Goal: Information Seeking & Learning: Learn about a topic

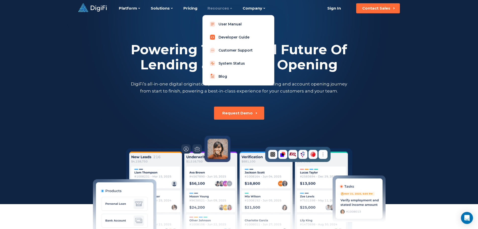
click at [226, 35] on link "Developer Guide" at bounding box center [239, 37] width 64 height 10
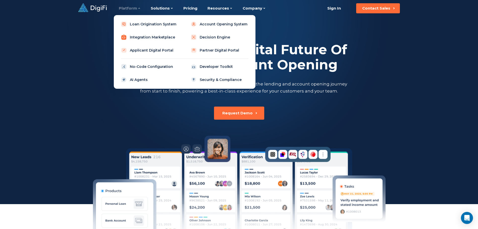
click at [144, 35] on link "Integration Marketplace" at bounding box center [150, 37] width 64 height 10
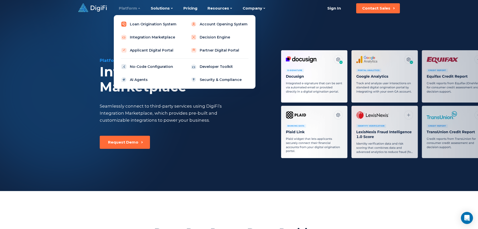
click at [133, 26] on link "Loan Origination System" at bounding box center [150, 24] width 64 height 10
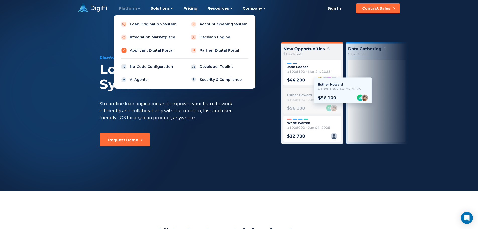
click at [148, 50] on link "Applicant Digital Portal" at bounding box center [150, 50] width 64 height 10
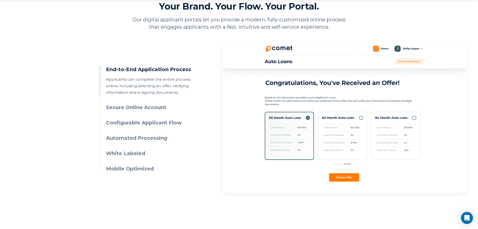
scroll to position [226, 0]
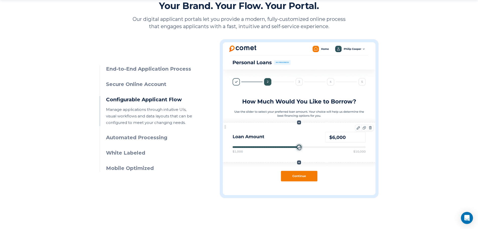
click at [153, 138] on h3 "Automated Processing" at bounding box center [151, 137] width 91 height 7
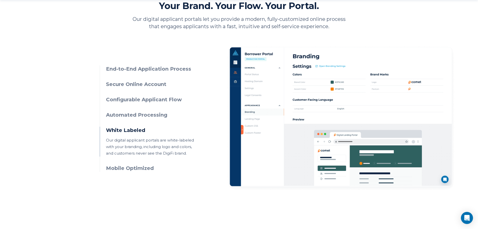
click at [139, 166] on h3 "Mobile Optimized" at bounding box center [151, 168] width 91 height 7
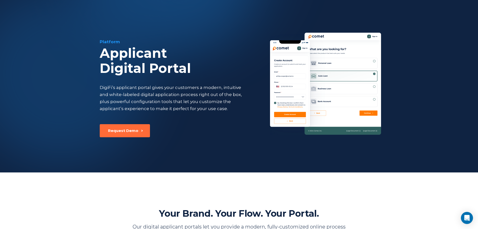
scroll to position [0, 0]
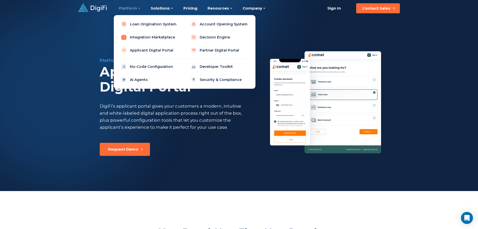
click at [136, 36] on link "Integration Marketplace" at bounding box center [150, 37] width 64 height 10
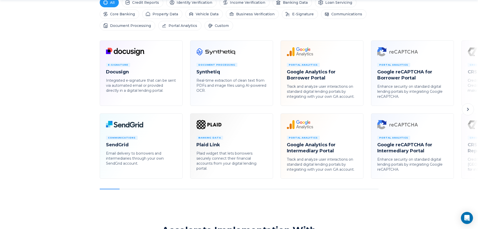
scroll to position [276, 0]
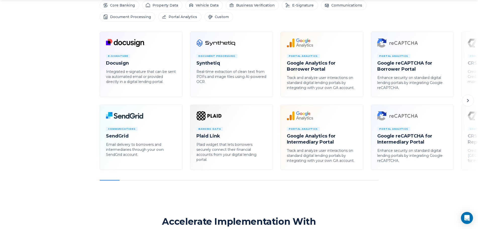
drag, startPoint x: 116, startPoint y: 179, endPoint x: 162, endPoint y: 184, distance: 46.2
click at [162, 184] on div "Platform Integration Marketplace Seamlessly connect to third-party services usi…" at bounding box center [239, 192] width 478 height 937
click at [467, 99] on icon at bounding box center [468, 101] width 6 height 6
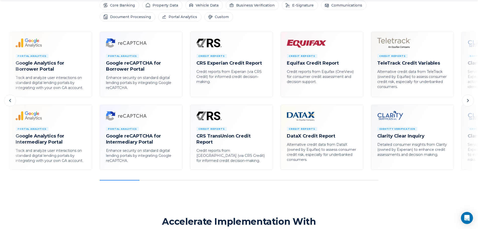
click at [11, 100] on icon at bounding box center [10, 100] width 2 height 3
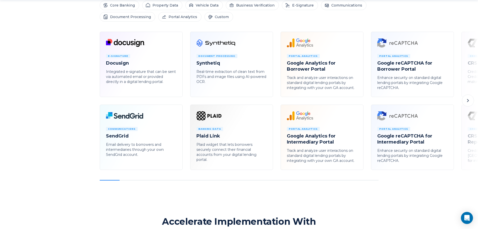
click at [469, 101] on icon at bounding box center [468, 101] width 6 height 6
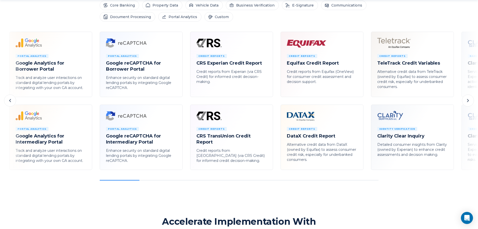
click at [469, 101] on icon at bounding box center [468, 101] width 6 height 6
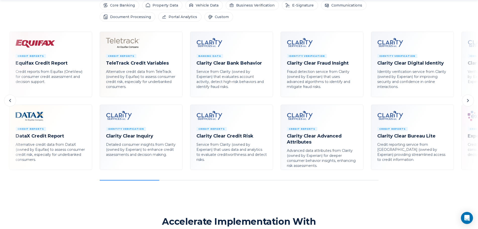
click at [469, 101] on icon at bounding box center [468, 101] width 6 height 6
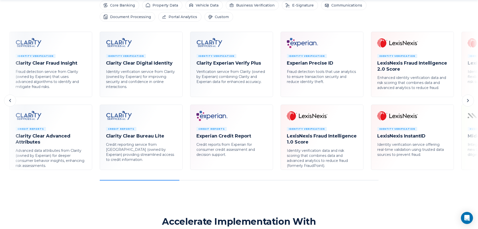
click at [469, 101] on icon at bounding box center [468, 101] width 6 height 6
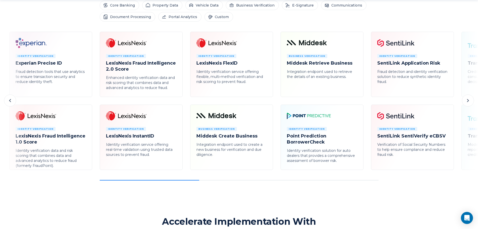
click at [469, 101] on icon at bounding box center [468, 101] width 6 height 6
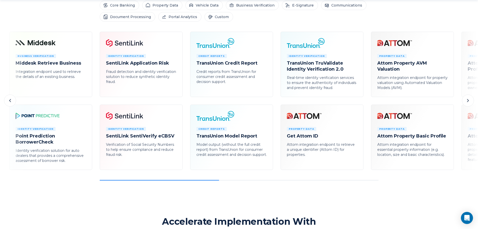
click at [469, 101] on icon at bounding box center [468, 101] width 6 height 6
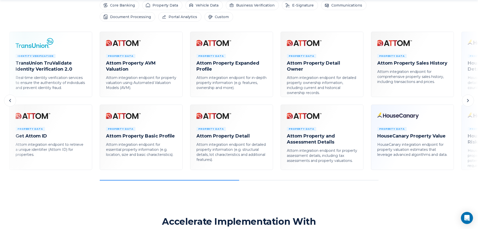
click at [469, 101] on icon at bounding box center [468, 101] width 6 height 6
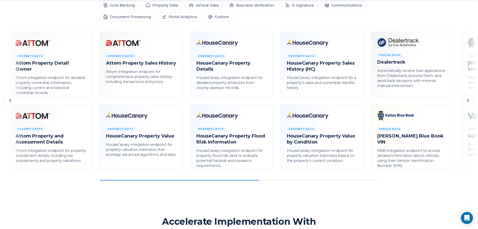
click at [469, 101] on icon at bounding box center [468, 101] width 6 height 6
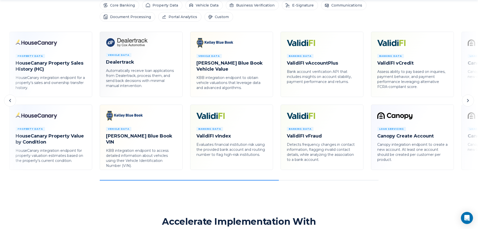
click at [467, 102] on icon at bounding box center [468, 101] width 6 height 6
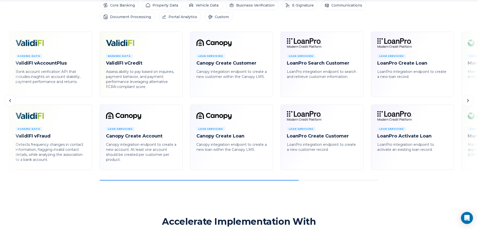
click at [470, 100] on icon at bounding box center [468, 101] width 6 height 6
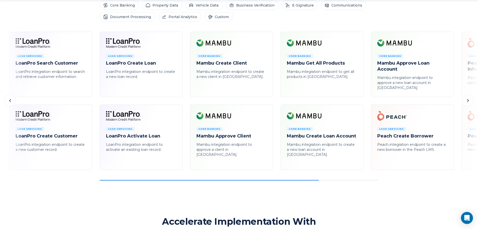
click at [470, 100] on icon at bounding box center [468, 101] width 6 height 6
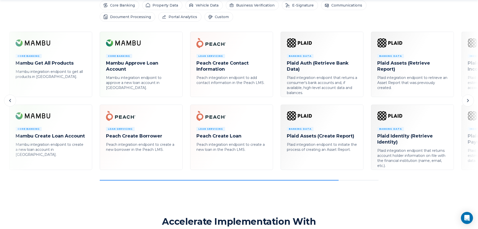
click at [470, 100] on icon at bounding box center [468, 101] width 6 height 6
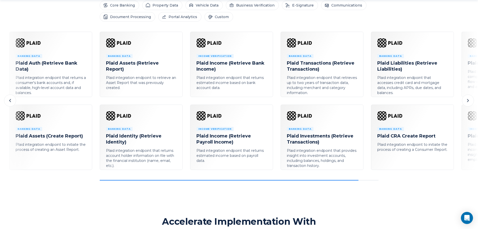
click at [471, 100] on icon at bounding box center [468, 101] width 6 height 6
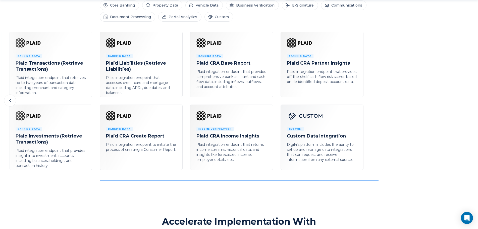
click at [471, 100] on div "E-Signature Docusign Integrated e-signature that can be sent via automated emai…" at bounding box center [239, 106] width 478 height 149
drag, startPoint x: 295, startPoint y: 179, endPoint x: 152, endPoint y: 174, distance: 143.6
click at [157, 174] on div "E-Signature Docusign Integrated e-signature that can be sent via automated emai…" at bounding box center [239, 106] width 478 height 149
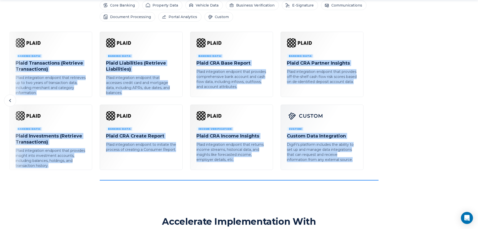
click at [11, 99] on icon at bounding box center [10, 101] width 6 height 6
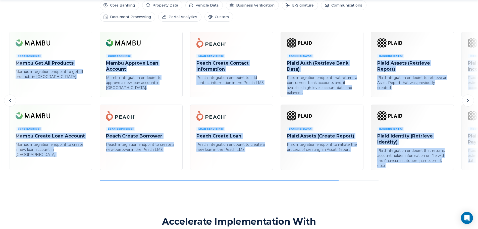
click at [11, 99] on icon at bounding box center [10, 101] width 6 height 6
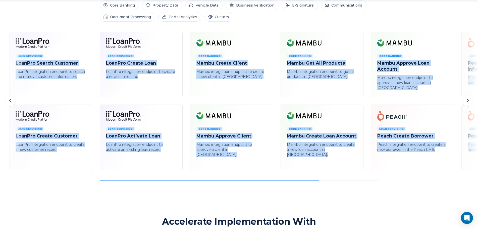
click at [12, 99] on icon at bounding box center [10, 101] width 6 height 6
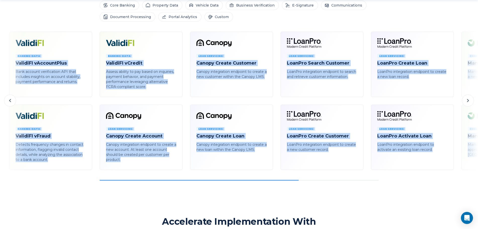
click at [12, 99] on icon at bounding box center [10, 101] width 6 height 6
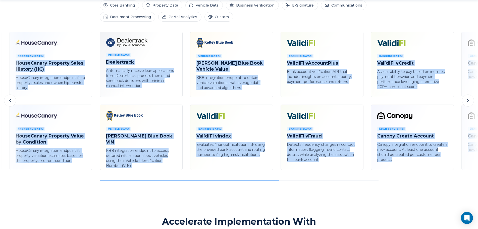
click at [12, 99] on icon at bounding box center [10, 101] width 6 height 6
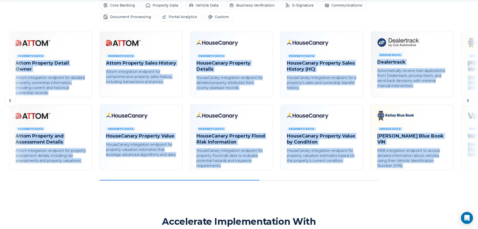
click at [12, 99] on icon at bounding box center [10, 101] width 6 height 6
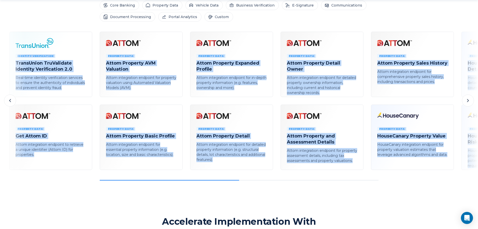
click at [12, 99] on icon at bounding box center [10, 101] width 6 height 6
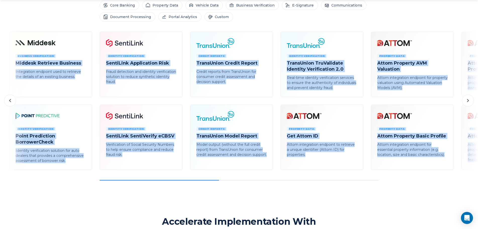
click at [12, 99] on icon at bounding box center [10, 101] width 6 height 6
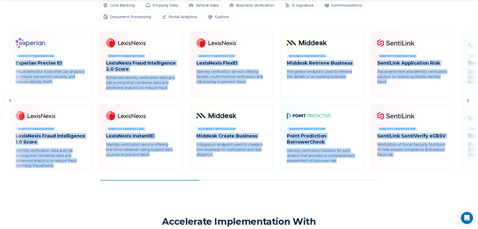
click at [12, 99] on icon at bounding box center [10, 101] width 6 height 6
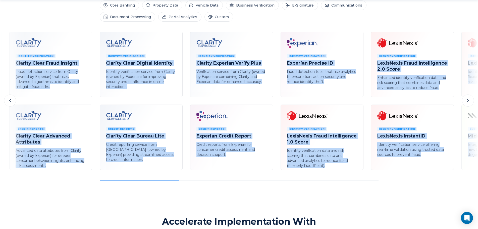
click at [12, 99] on icon at bounding box center [10, 101] width 6 height 6
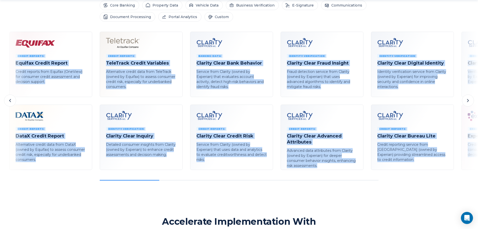
click at [11, 99] on icon at bounding box center [10, 101] width 6 height 6
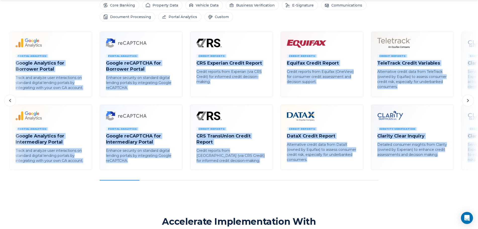
click at [12, 99] on icon at bounding box center [10, 101] width 6 height 6
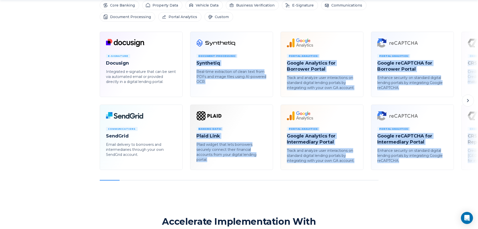
click at [467, 100] on icon at bounding box center [468, 101] width 6 height 6
click at [468, 99] on icon at bounding box center [468, 100] width 2 height 3
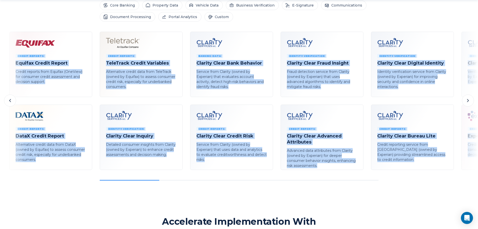
click at [13, 100] on icon at bounding box center [10, 101] width 6 height 6
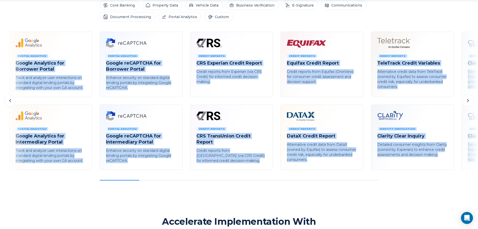
click at [358, 175] on div "E-Signature Docusign Integrated e-signature that can be sent via automated emai…" at bounding box center [239, 106] width 478 height 149
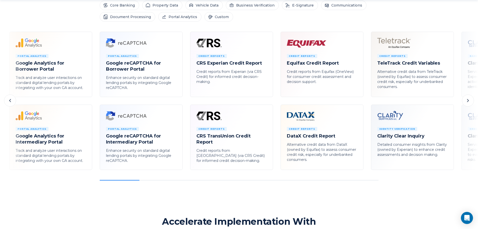
click at [11, 99] on icon at bounding box center [10, 100] width 2 height 3
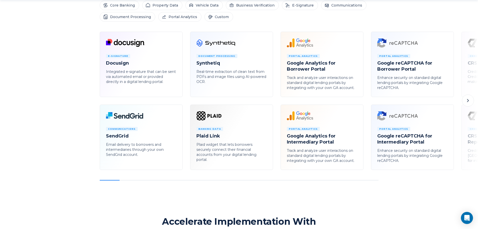
click at [10, 100] on div "E-Signature Docusign Integrated e-signature that can be sent via automated emai…" at bounding box center [239, 106] width 478 height 149
